Goal: Book appointment/travel/reservation

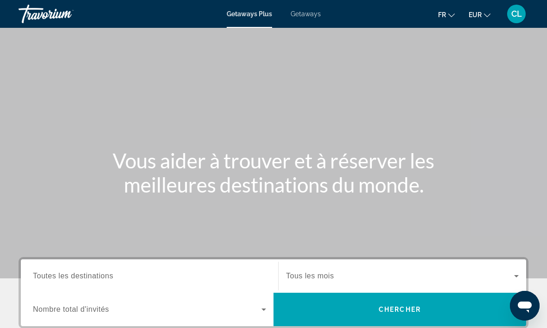
click at [301, 22] on div "Getaways Plus Getaways fr English Español Français Italiano Português русский E…" at bounding box center [273, 14] width 547 height 24
click at [302, 19] on div "Getaways Plus Getaways fr English Español Français Italiano Português русский E…" at bounding box center [273, 14] width 547 height 24
click at [309, 13] on span "Getaways" at bounding box center [306, 13] width 30 height 7
click at [86, 278] on span "Toutes les destinations" at bounding box center [73, 276] width 80 height 8
click at [86, 278] on input "Destination Toutes les destinations" at bounding box center [149, 276] width 233 height 11
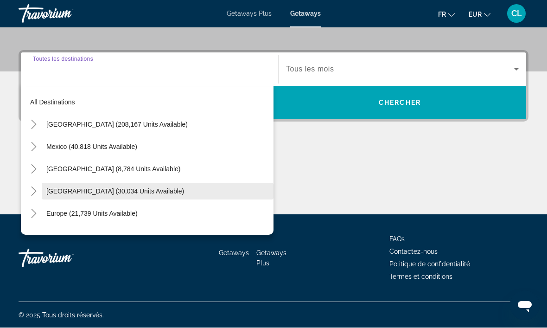
scroll to position [207, 0]
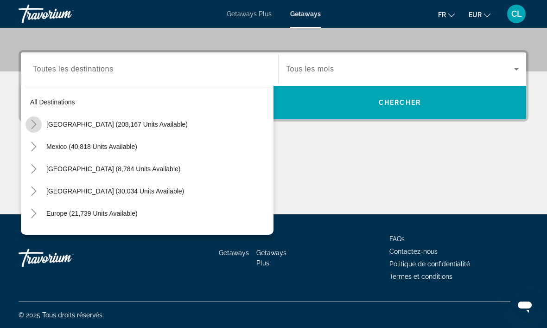
click at [33, 128] on icon "Toggle United States (208,167 units available)" at bounding box center [33, 124] width 5 height 9
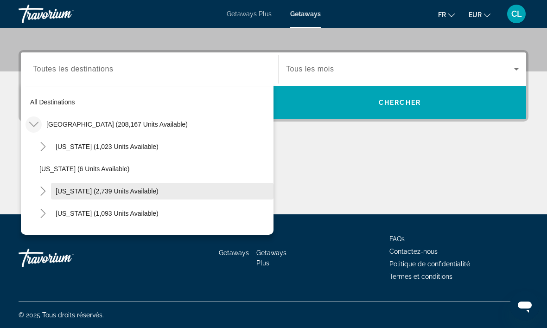
scroll to position [845, 0]
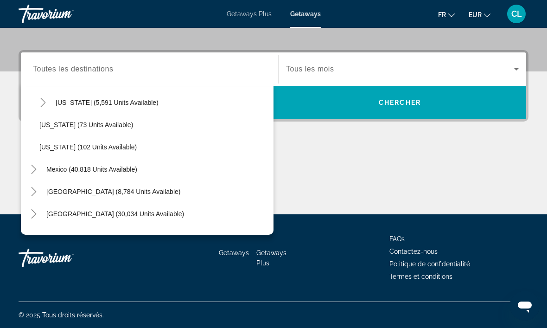
click at [86, 68] on span "Toutes les destinations" at bounding box center [73, 69] width 80 height 8
click at [86, 68] on input "Destination Toutes les destinations" at bounding box center [149, 69] width 233 height 11
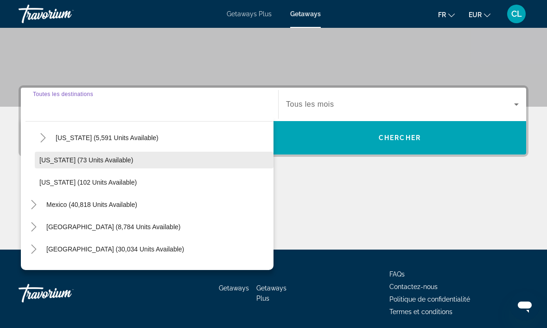
scroll to position [171, 0]
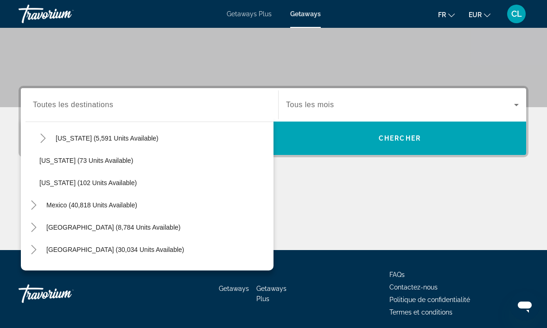
click at [65, 99] on div "Search widget" at bounding box center [149, 105] width 233 height 26
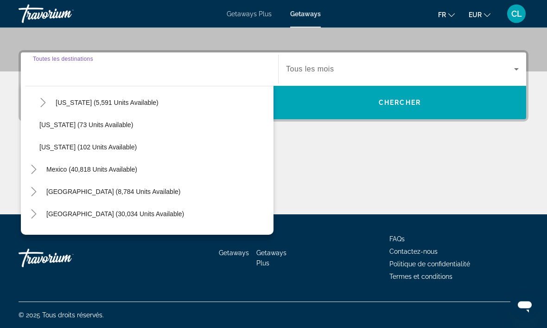
scroll to position [207, 0]
click at [301, 14] on span "Getaways" at bounding box center [305, 13] width 31 height 7
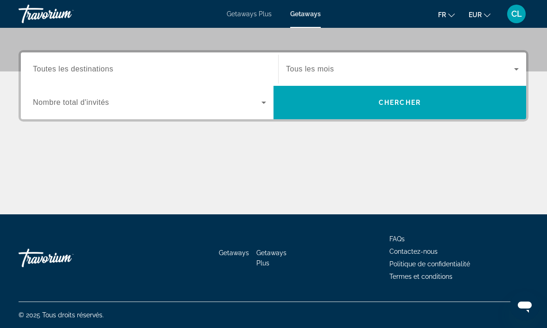
scroll to position [0, 0]
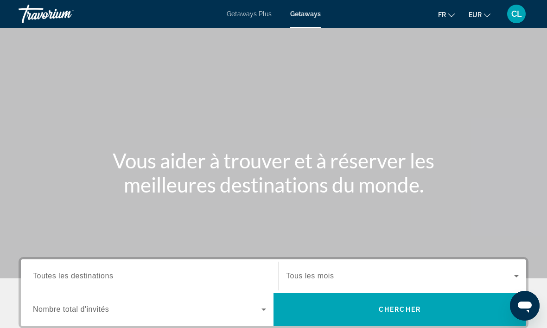
click at [63, 279] on span "Toutes les destinations" at bounding box center [73, 276] width 80 height 8
click at [63, 279] on input "Destination Toutes les destinations" at bounding box center [149, 276] width 233 height 11
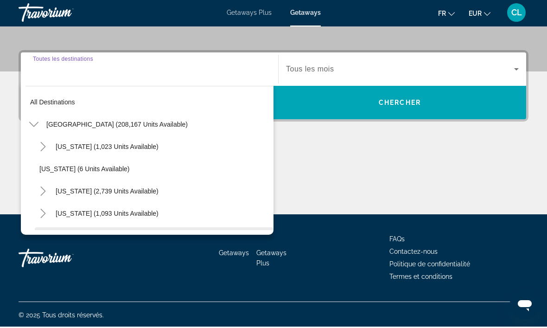
scroll to position [207, 0]
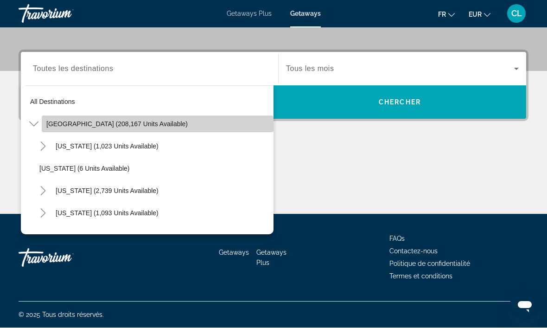
click at [93, 131] on span "Search widget" at bounding box center [158, 124] width 232 height 22
type input "**********"
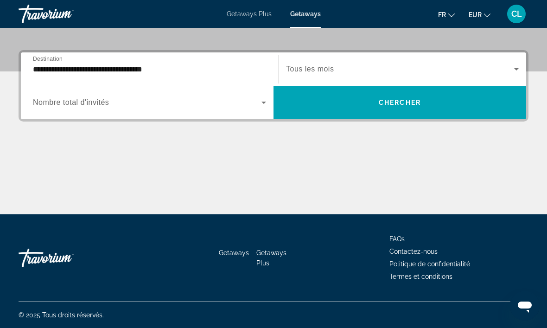
click at [98, 104] on span "Nombre total d'invités" at bounding box center [71, 102] width 76 height 8
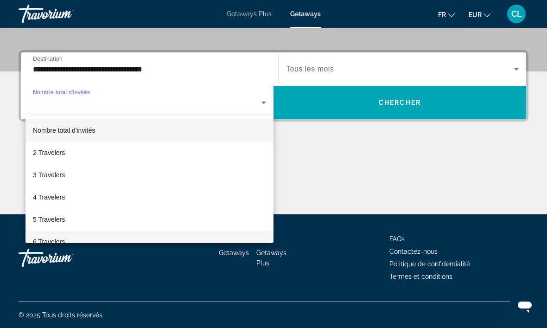
click at [49, 241] on span "6 Travelers" at bounding box center [49, 241] width 32 height 11
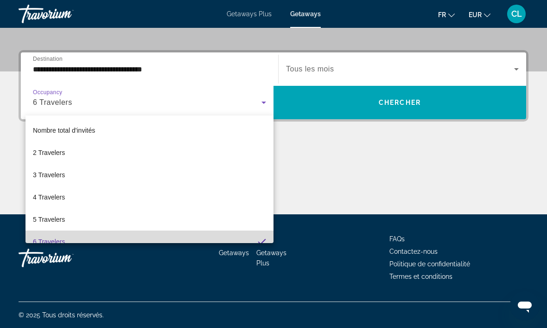
scroll to position [10, 0]
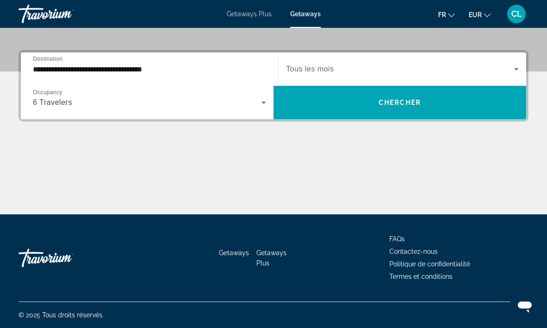
click at [323, 73] on span "Tous les mois" at bounding box center [310, 69] width 48 height 8
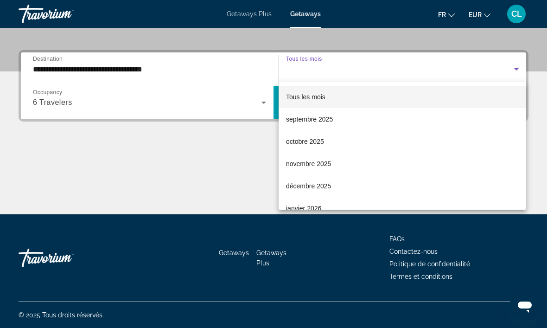
click at [530, 108] on div at bounding box center [273, 164] width 547 height 328
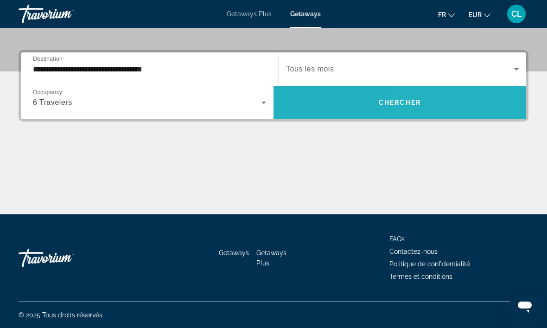
click at [457, 115] on span "Search widget" at bounding box center [400, 102] width 253 height 33
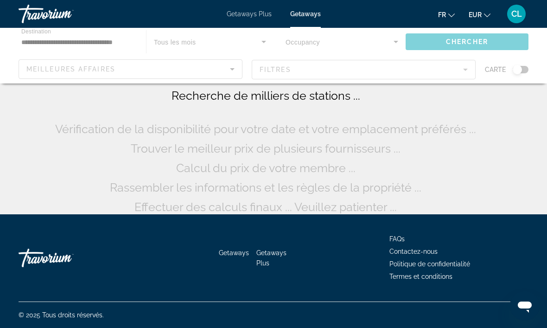
click at [134, 70] on div "Main content" at bounding box center [273, 56] width 547 height 56
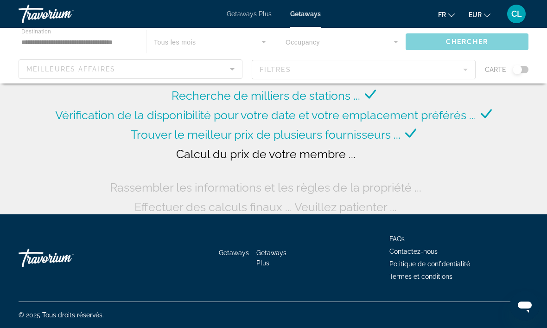
click at [235, 70] on div "Main content" at bounding box center [273, 56] width 547 height 56
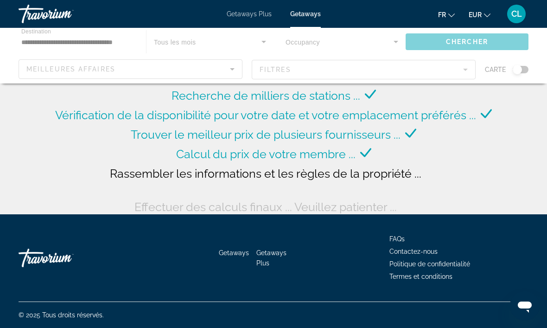
click at [232, 70] on div "Main content" at bounding box center [273, 56] width 547 height 56
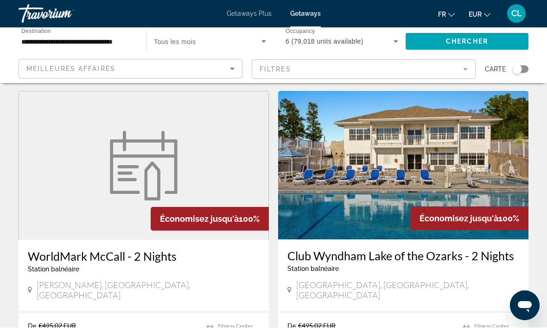
scroll to position [350, 0]
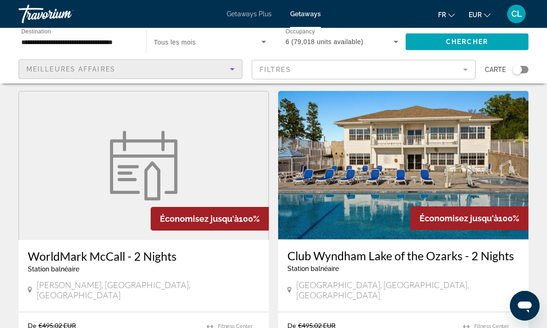
click at [124, 75] on div "Meilleures affaires" at bounding box center [128, 69] width 204 height 11
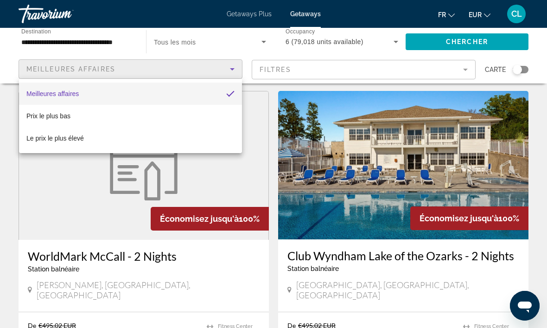
click at [218, 49] on div at bounding box center [273, 164] width 547 height 328
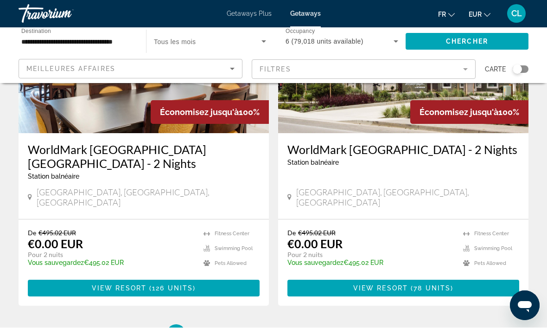
scroll to position [1801, 0]
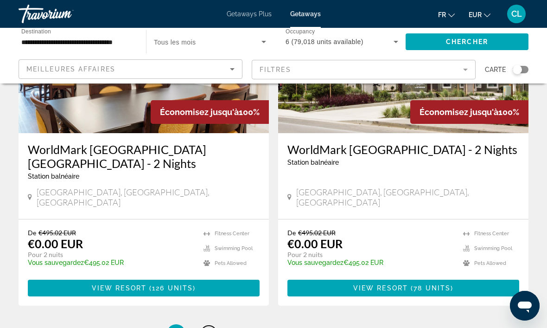
click at [211, 325] on link "page 2" at bounding box center [209, 333] width 16 height 16
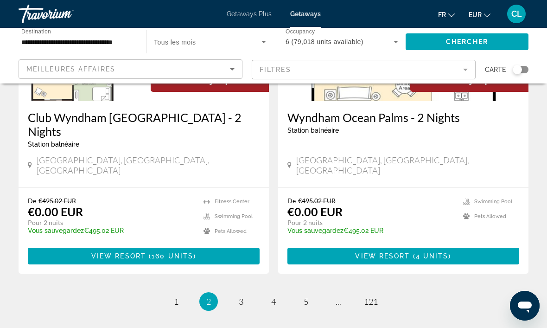
scroll to position [1832, 0]
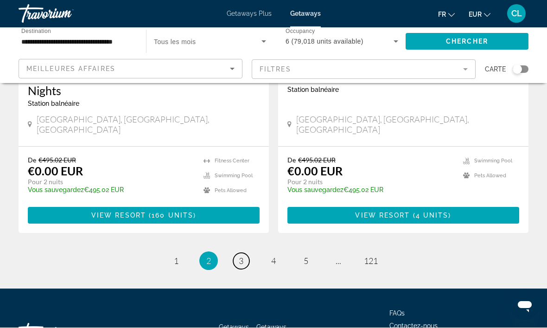
drag, startPoint x: 243, startPoint y: 186, endPoint x: 243, endPoint y: 218, distance: 31.5
click at [243, 256] on span "3" at bounding box center [241, 261] width 5 height 10
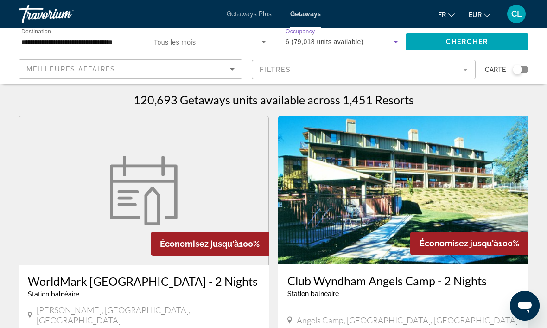
click at [393, 44] on icon "Search widget" at bounding box center [395, 41] width 11 height 11
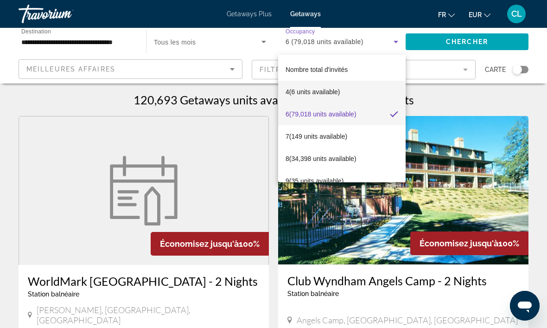
click at [352, 99] on mat-option "4 (6 units available)" at bounding box center [341, 92] width 127 height 22
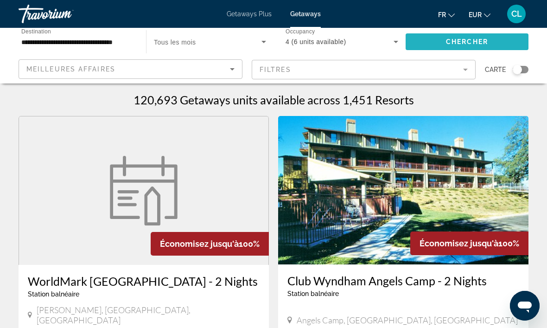
click at [468, 41] on span "Chercher" at bounding box center [467, 41] width 42 height 7
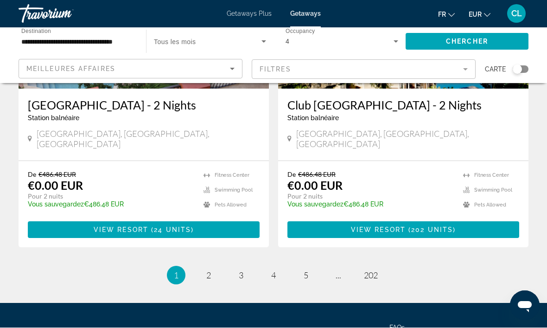
scroll to position [1845, 0]
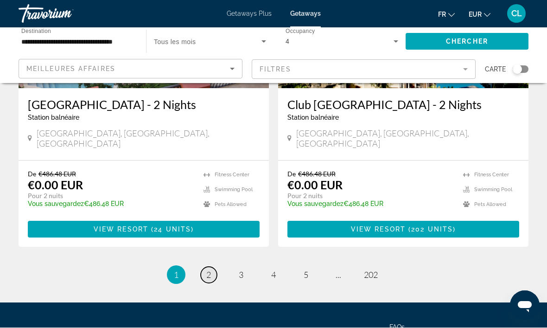
click at [207, 267] on link "page 2" at bounding box center [209, 275] width 16 height 16
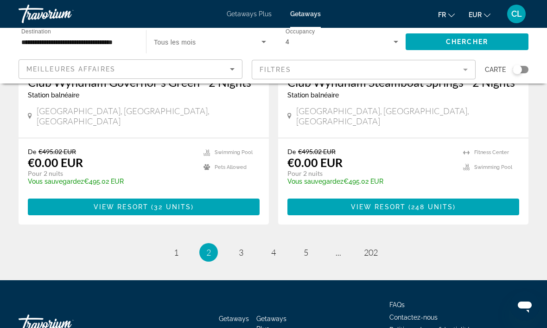
scroll to position [1887, 0]
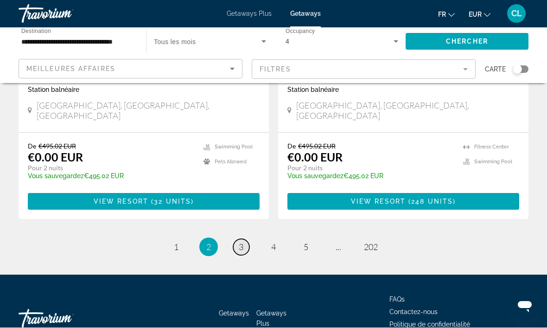
click at [241, 242] on span "3" at bounding box center [241, 247] width 5 height 10
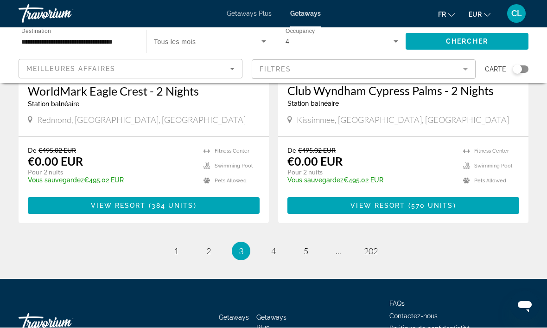
scroll to position [1859, 0]
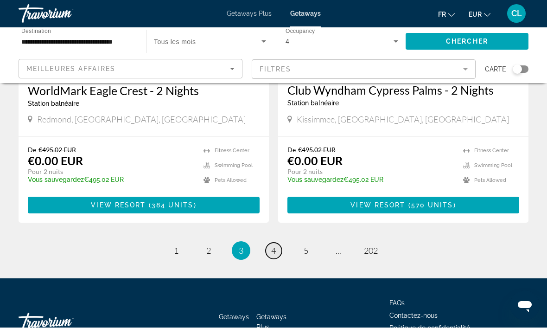
click at [273, 246] on span "4" at bounding box center [273, 251] width 5 height 10
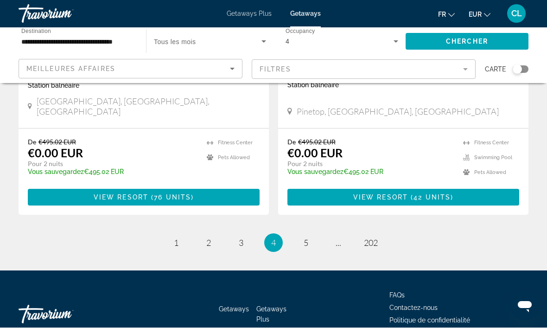
scroll to position [1840, 0]
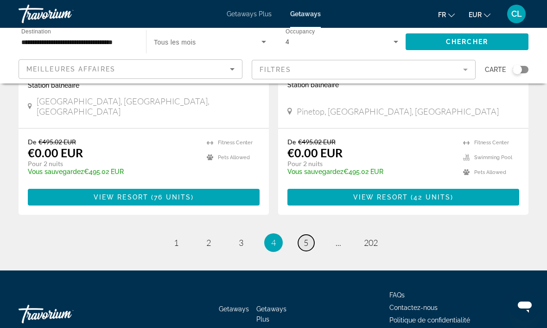
click at [302, 235] on link "page 5" at bounding box center [306, 243] width 16 height 16
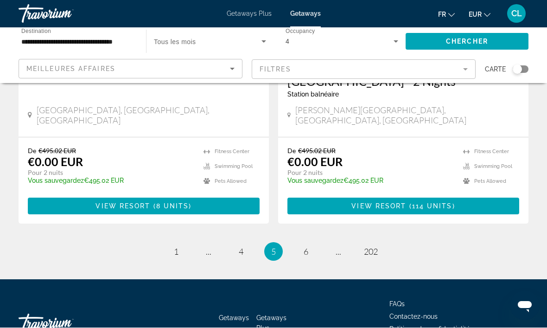
scroll to position [1845, 0]
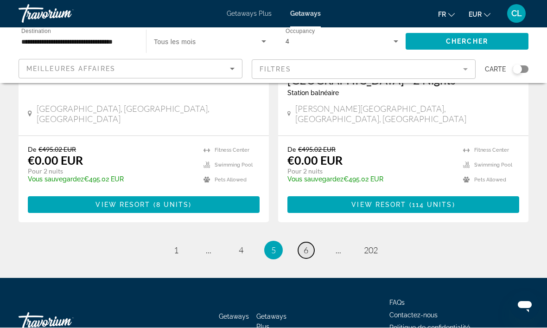
click at [309, 242] on link "page 6" at bounding box center [306, 250] width 16 height 16
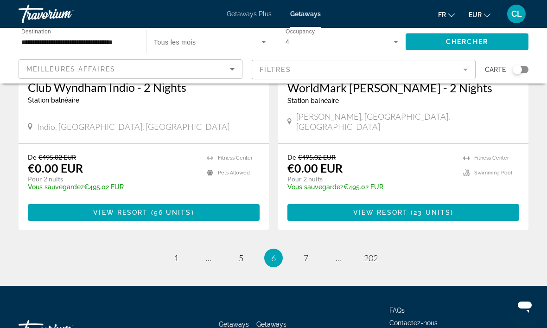
scroll to position [1859, 0]
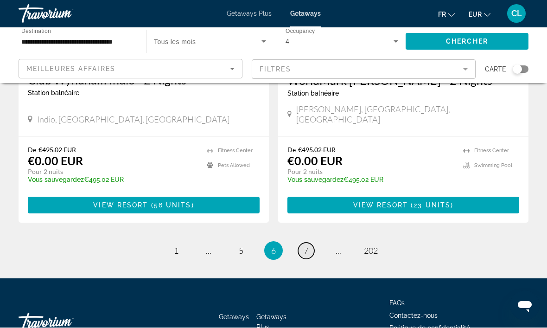
click at [309, 243] on link "page 7" at bounding box center [306, 251] width 16 height 16
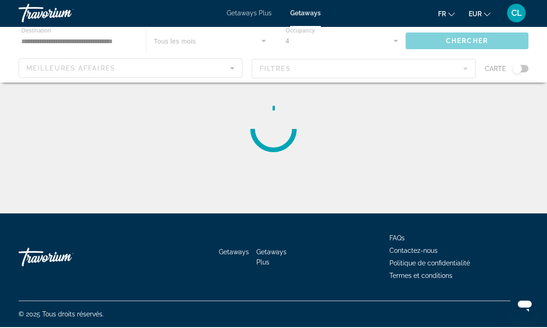
scroll to position [25, 0]
